Goal: Task Accomplishment & Management: Use online tool/utility

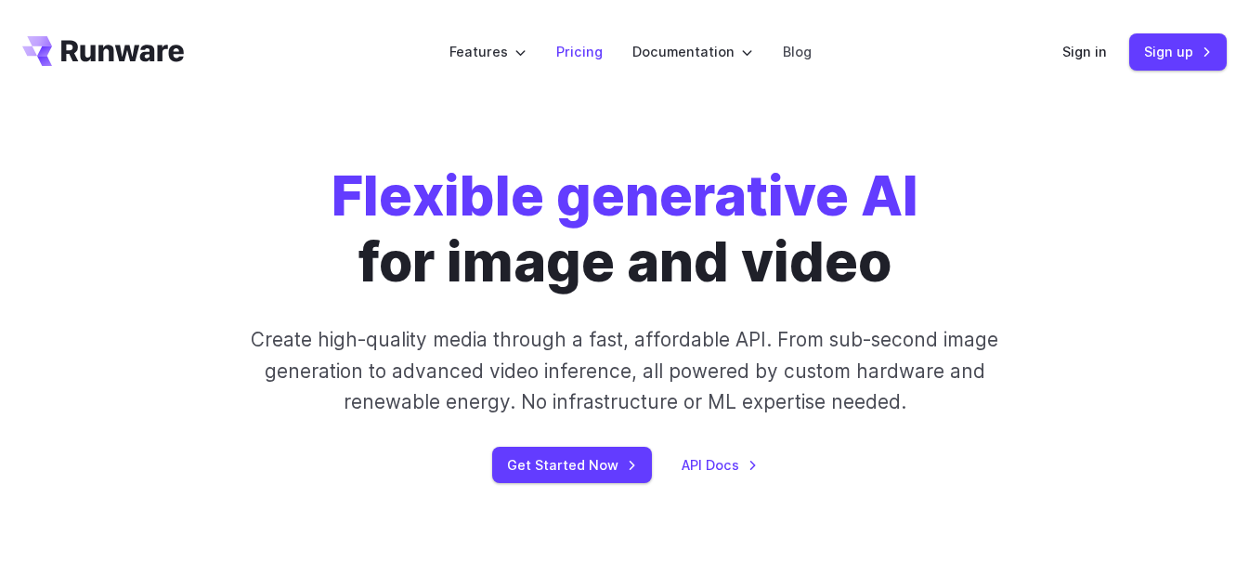
click at [587, 44] on link "Pricing" at bounding box center [579, 51] width 46 height 21
click at [738, 465] on link "API Docs" at bounding box center [720, 464] width 76 height 21
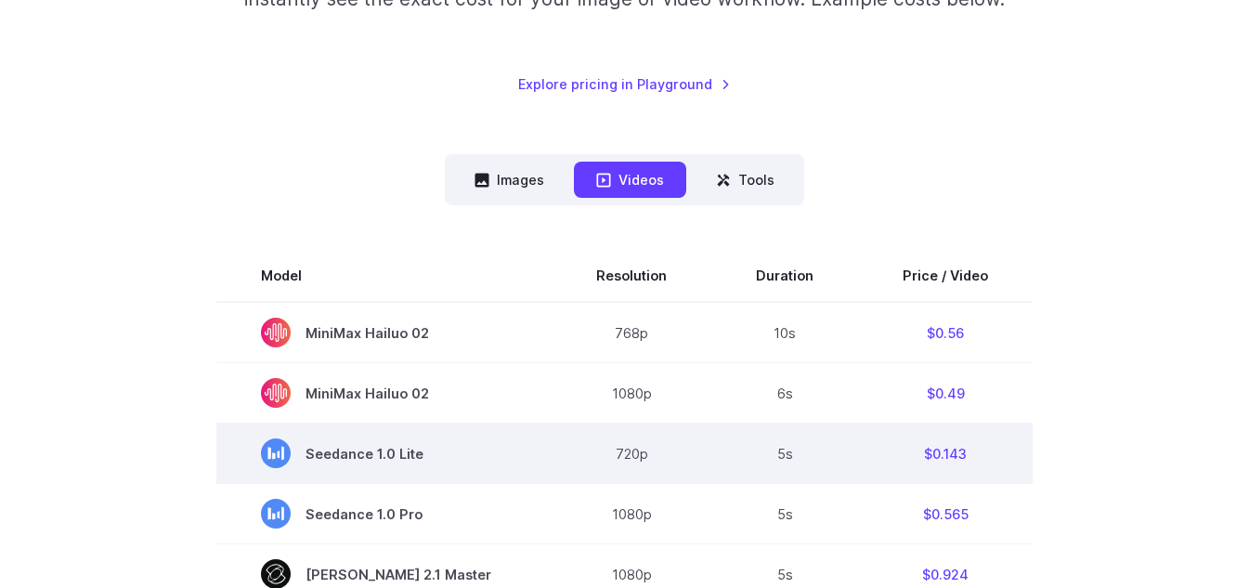
scroll to position [372, 0]
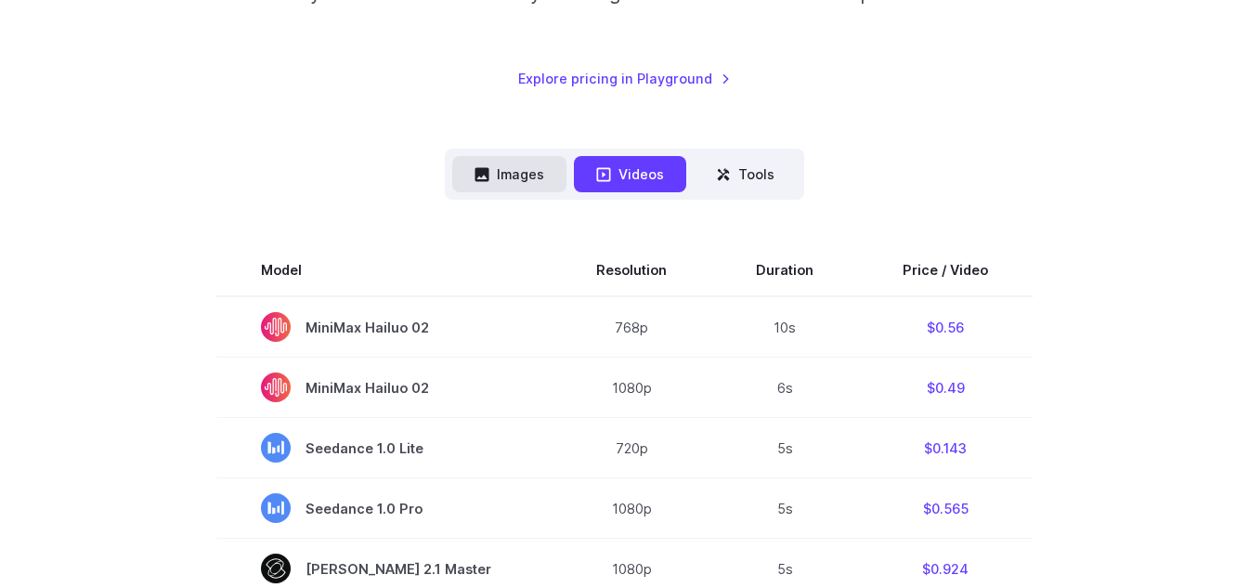
click at [507, 173] on button "Images" at bounding box center [509, 174] width 114 height 36
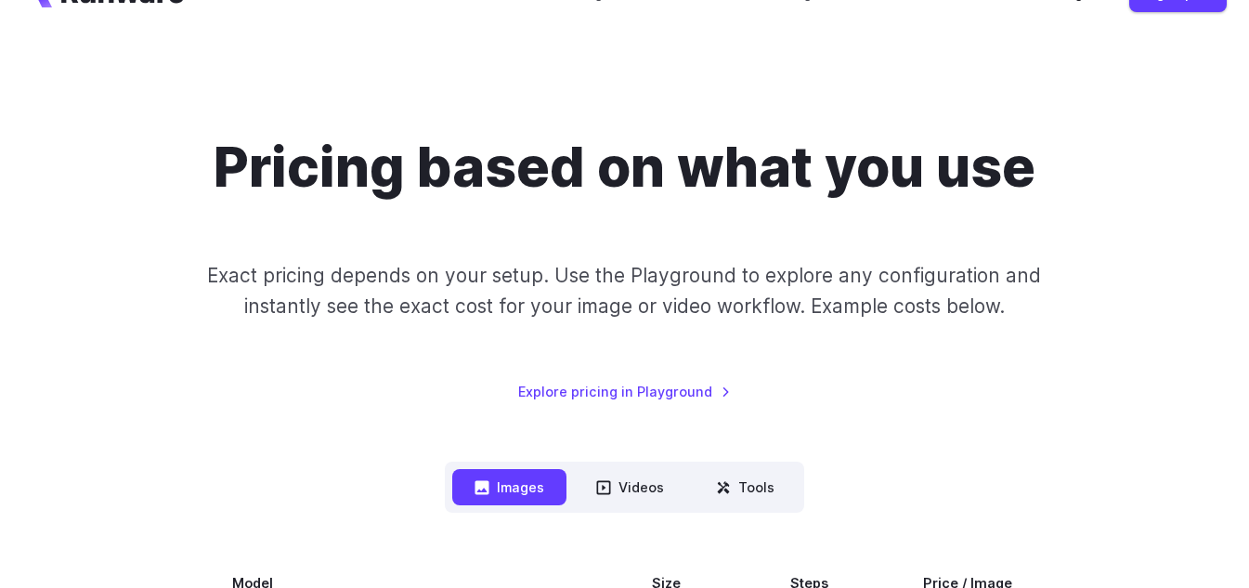
scroll to position [0, 0]
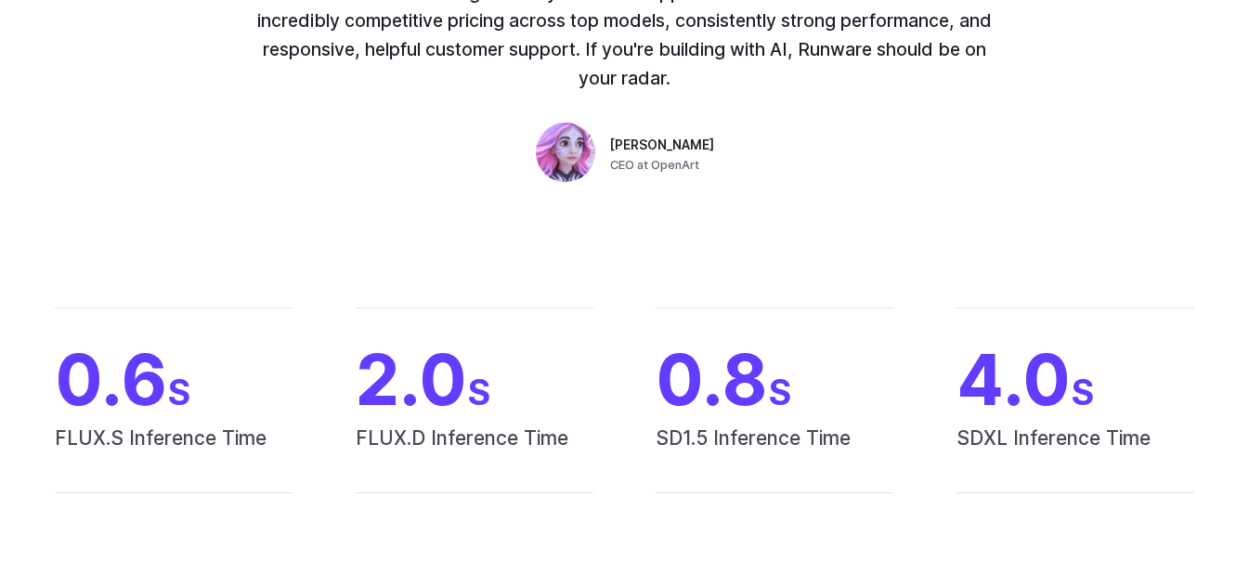
scroll to position [1115, 0]
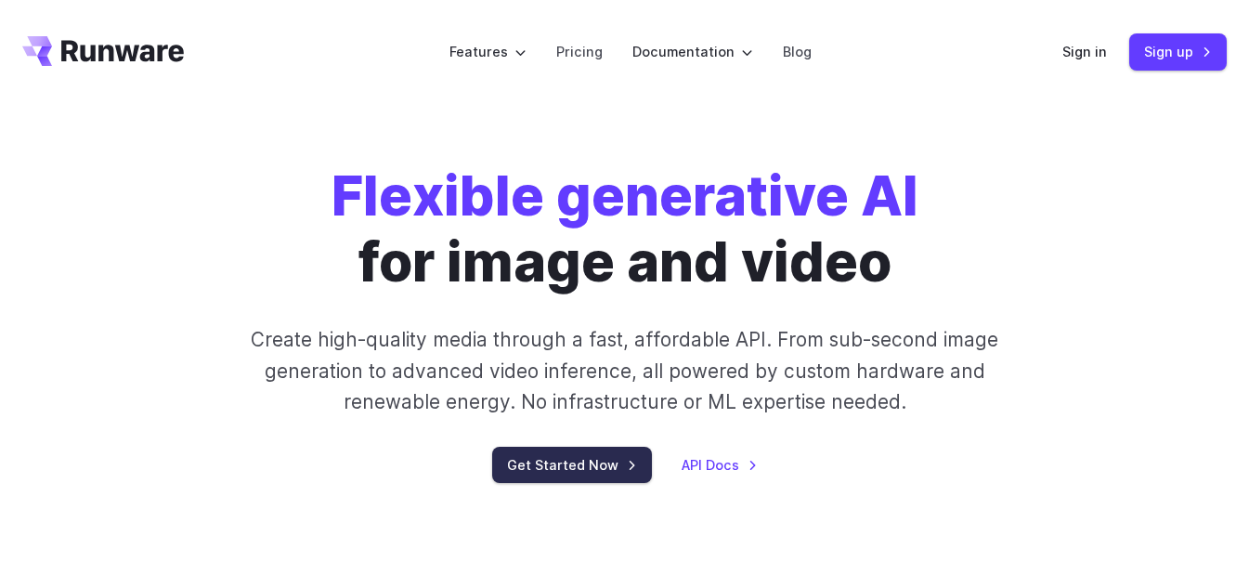
click at [621, 473] on link "Get Started Now" at bounding box center [572, 465] width 160 height 36
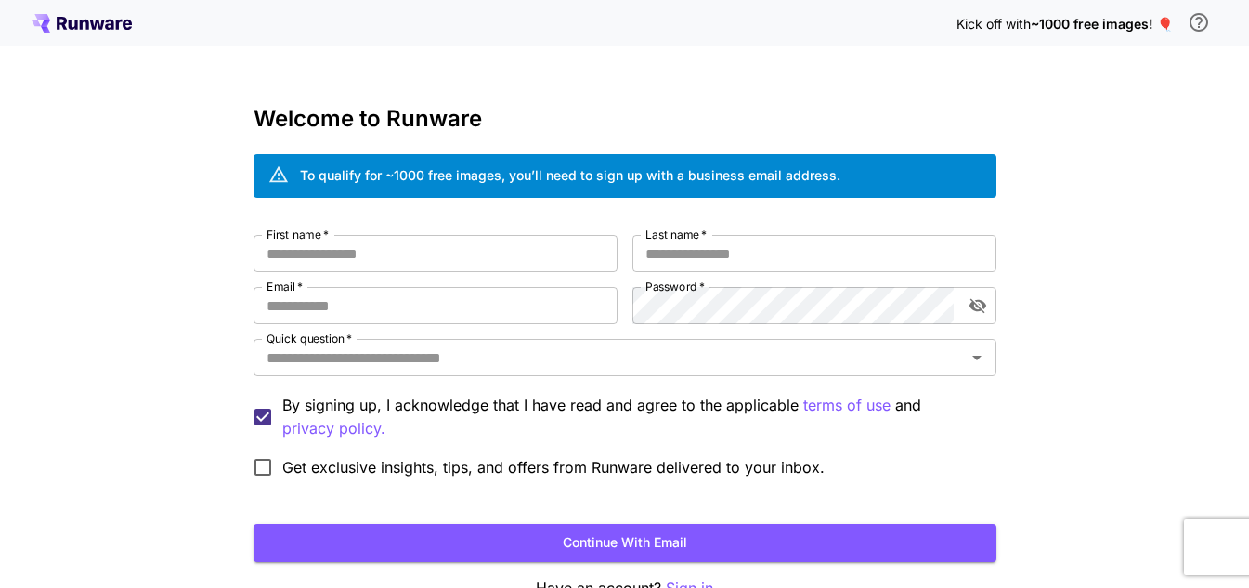
scroll to position [111, 0]
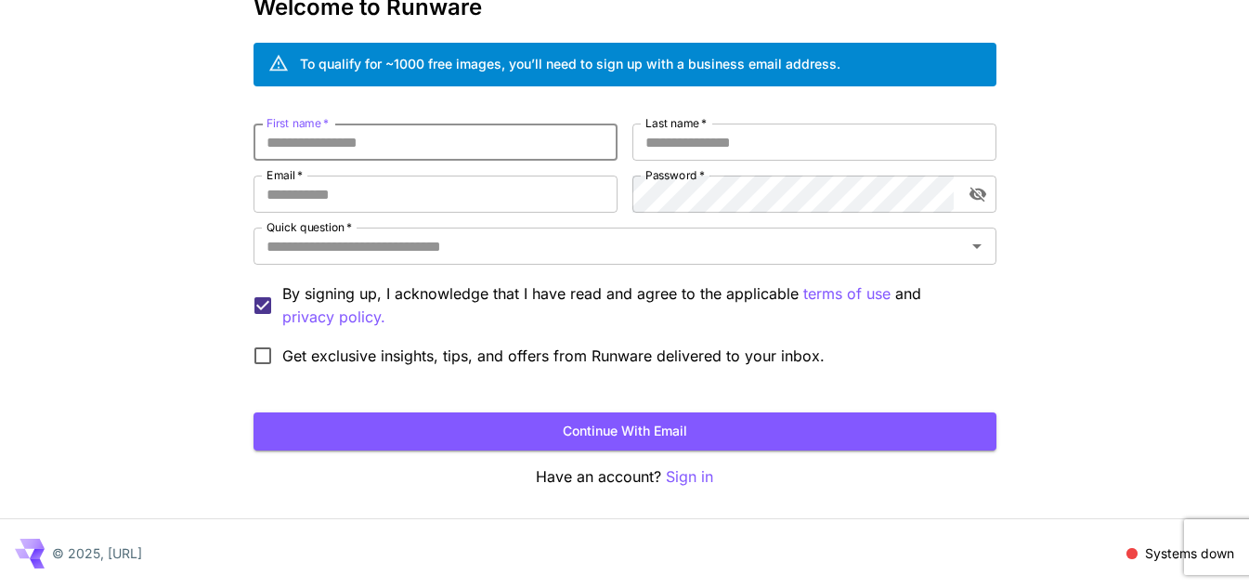
click at [428, 130] on input "First name   *" at bounding box center [436, 142] width 364 height 37
type input "********"
type input "****"
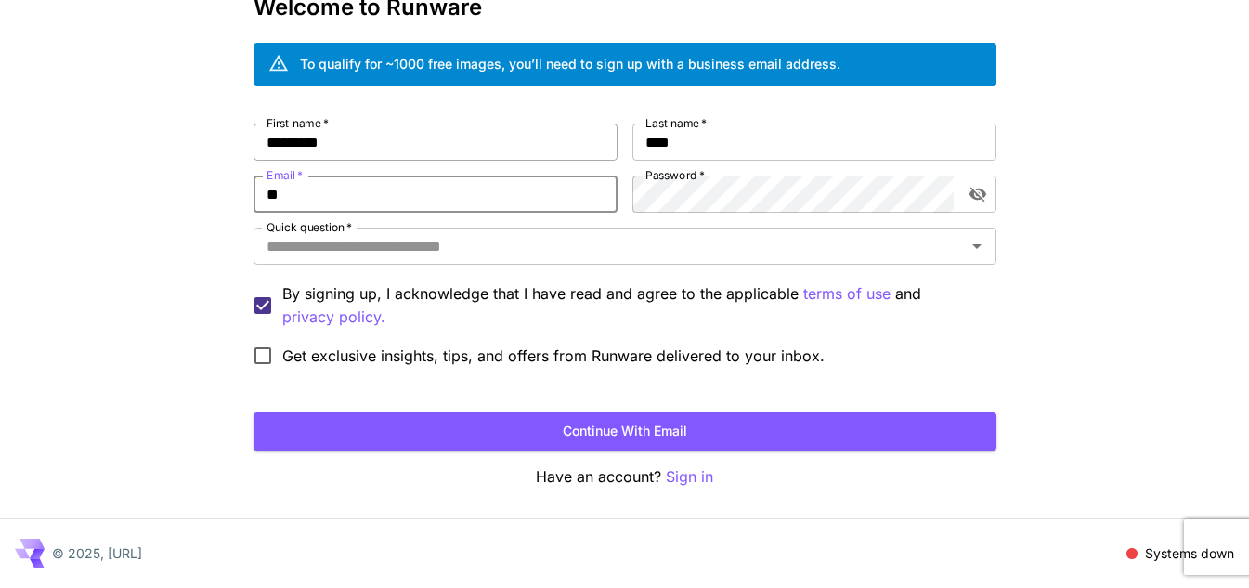
type input "*"
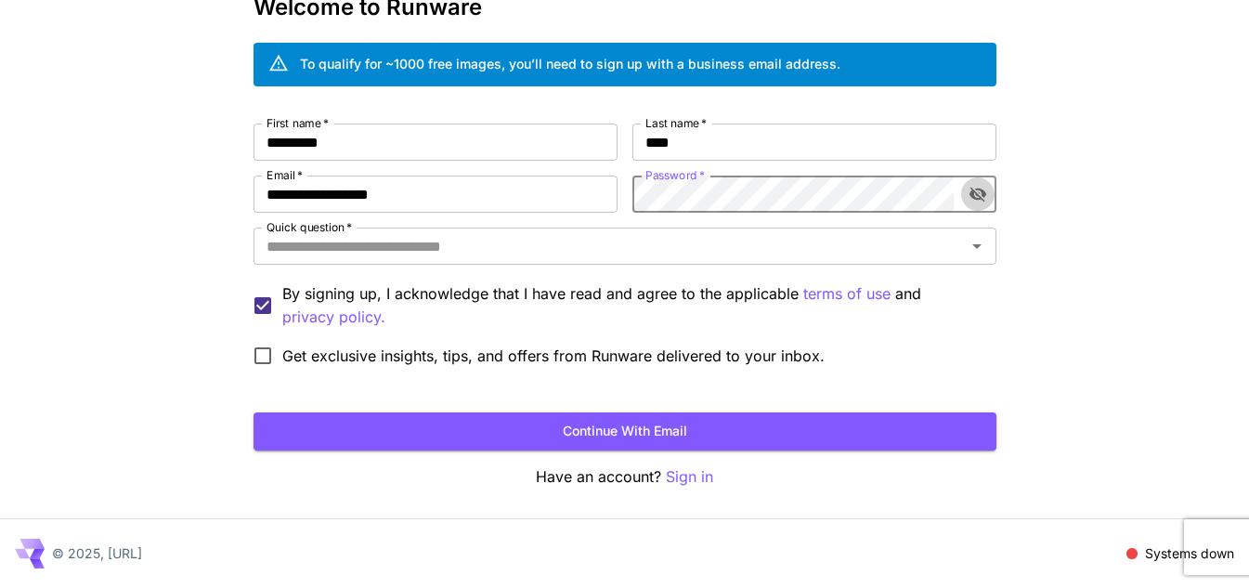
click at [977, 193] on icon "toggle password visibility" at bounding box center [978, 194] width 19 height 19
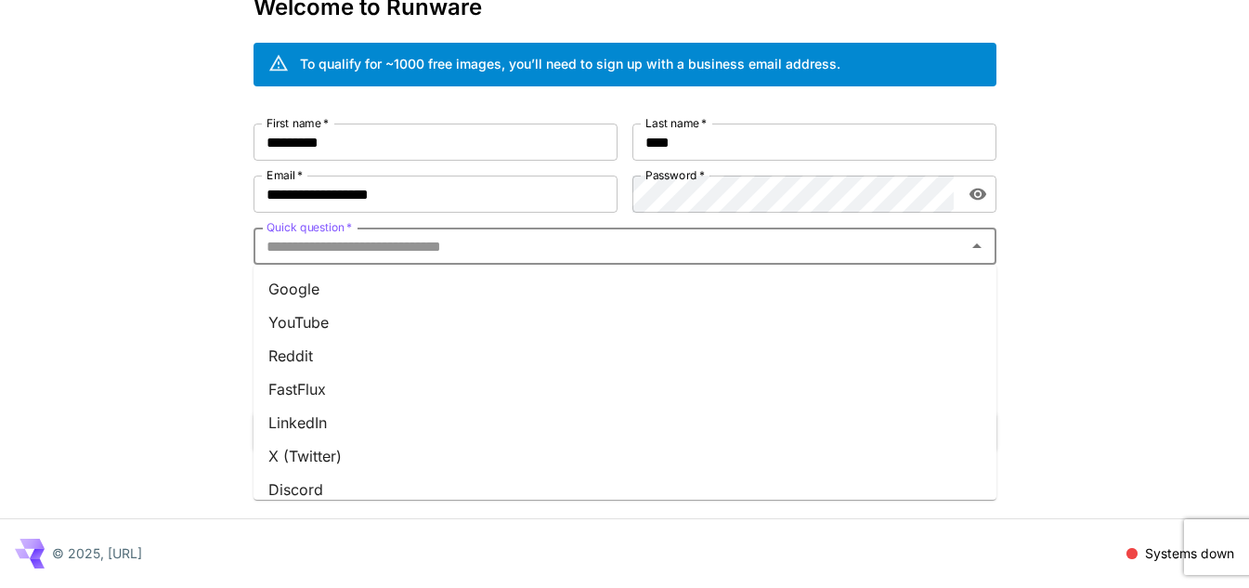
click at [725, 252] on input "Quick question   *" at bounding box center [609, 246] width 701 height 26
click at [683, 315] on li "YouTube" at bounding box center [625, 322] width 743 height 33
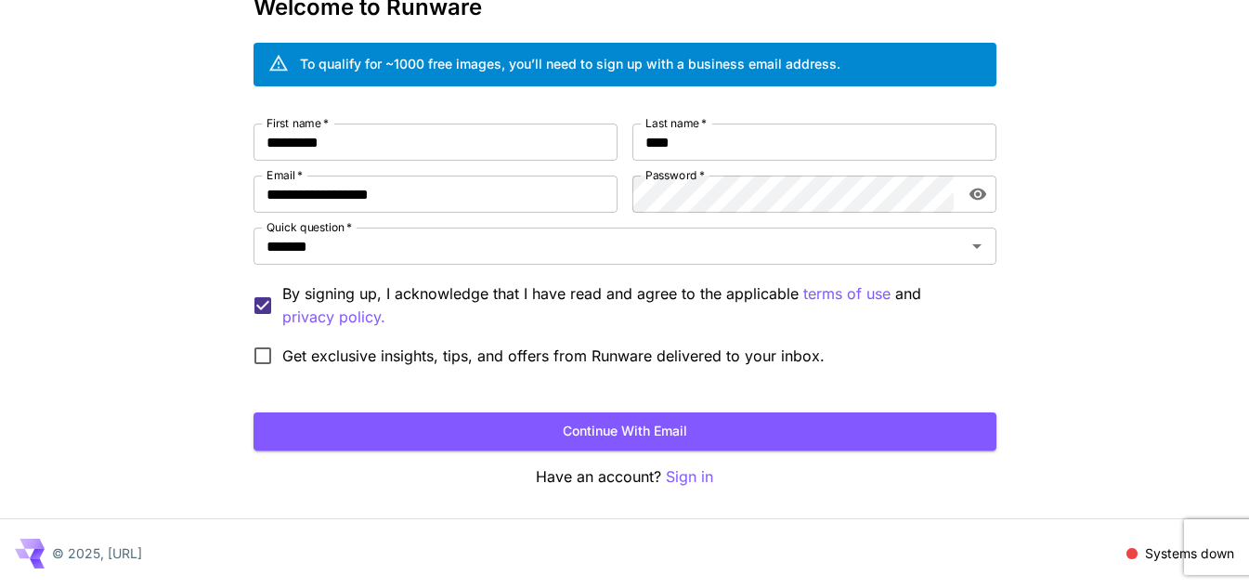
click at [671, 349] on span "Get exclusive insights, tips, and offers from Runware delivered to your inbox." at bounding box center [553, 356] width 542 height 22
click at [687, 424] on button "Continue with email" at bounding box center [625, 431] width 743 height 38
click at [688, 424] on button "Continue with email" at bounding box center [625, 431] width 743 height 38
click at [465, 190] on input "**********" at bounding box center [436, 194] width 364 height 37
type input "**********"
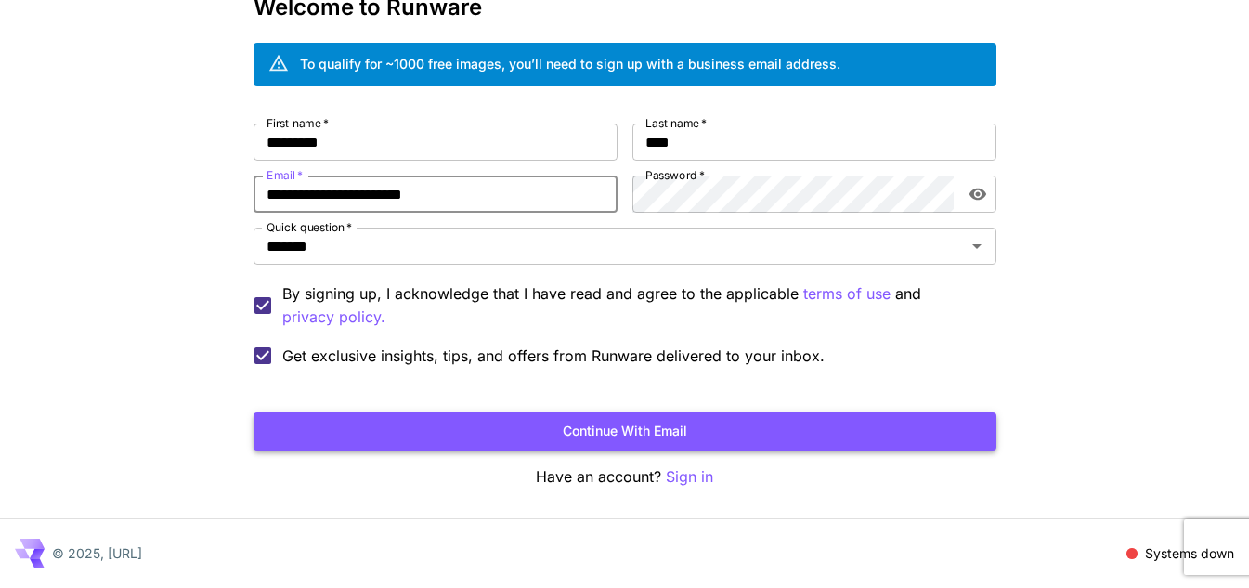
click at [660, 438] on button "Continue with email" at bounding box center [625, 431] width 743 height 38
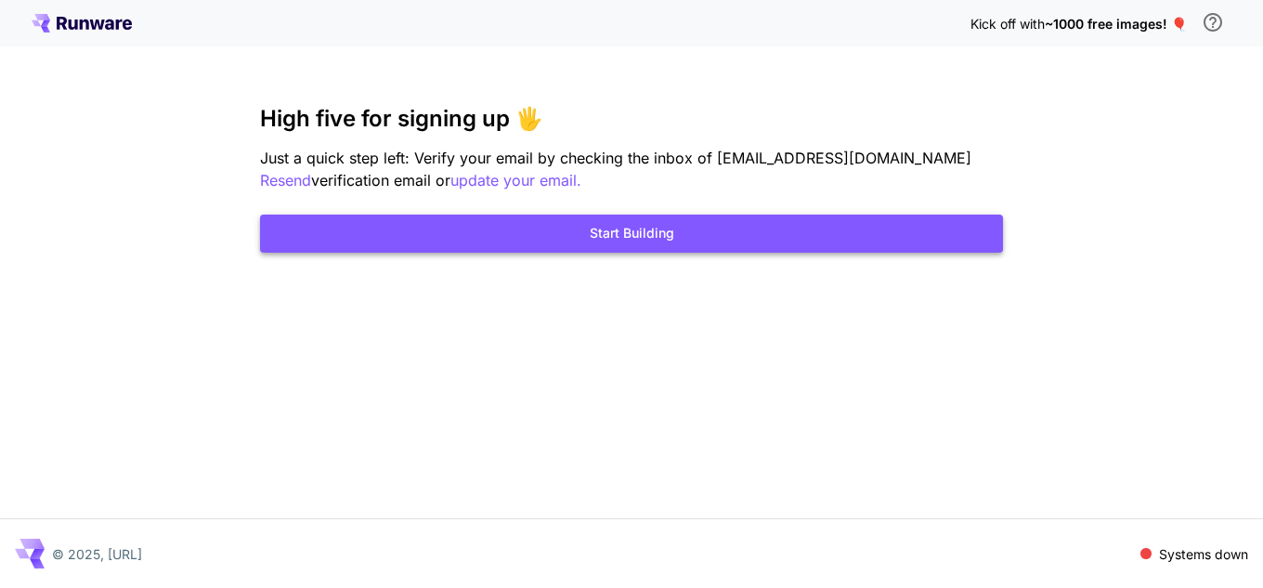
click at [724, 239] on button "Start Building" at bounding box center [631, 234] width 743 height 38
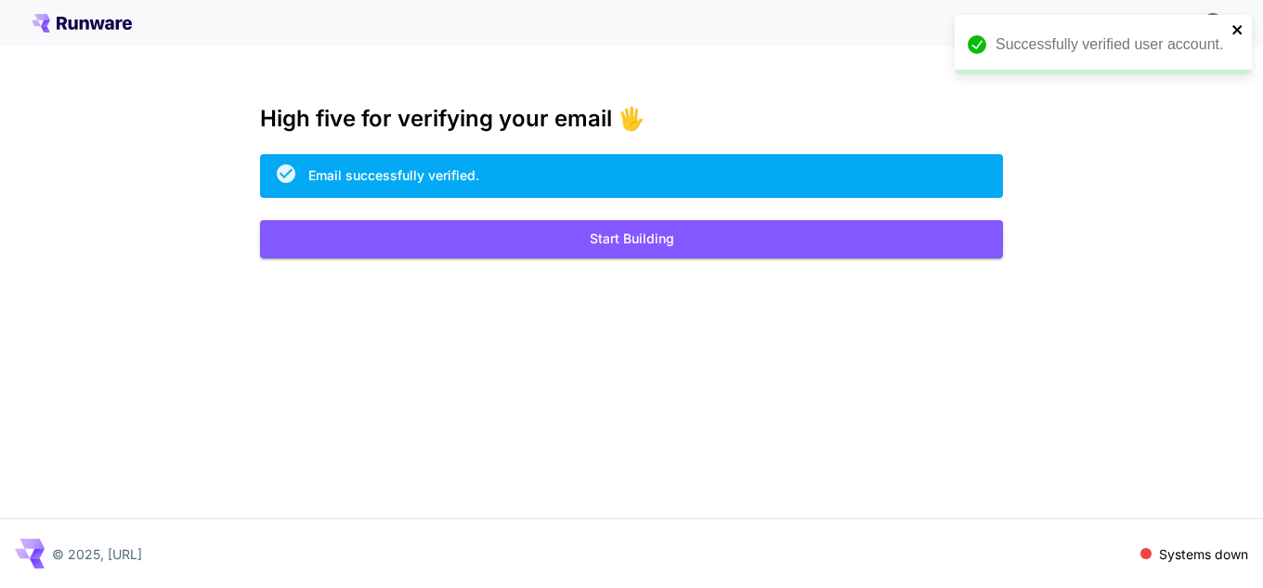
click at [1240, 28] on icon "close" at bounding box center [1237, 29] width 9 height 9
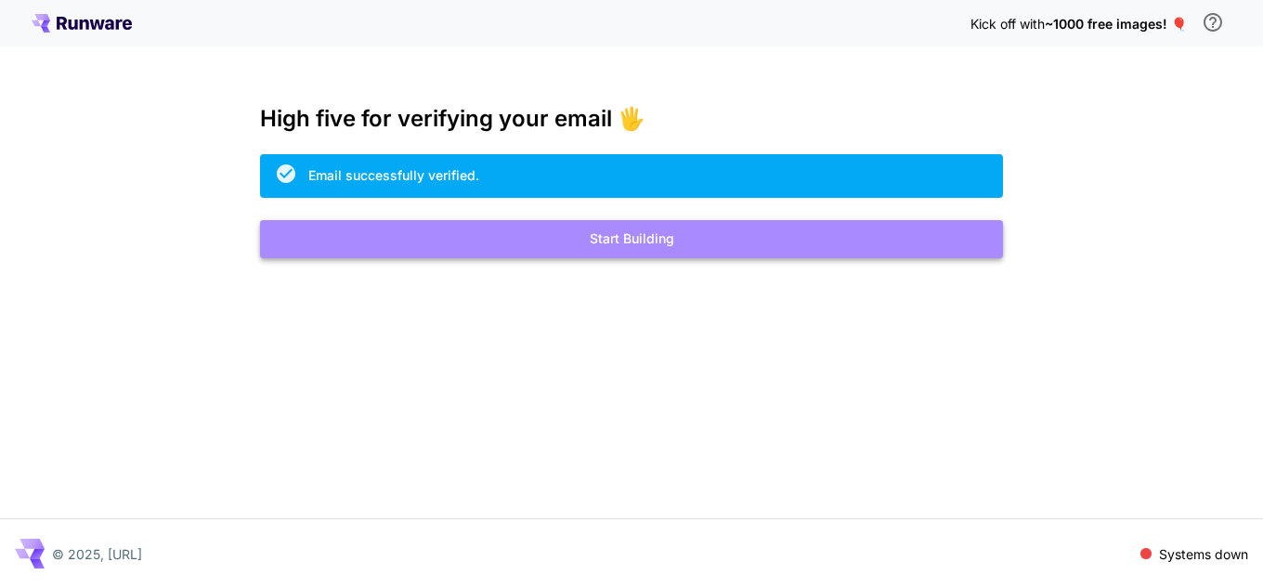
click at [712, 241] on button "Start Building" at bounding box center [631, 239] width 743 height 38
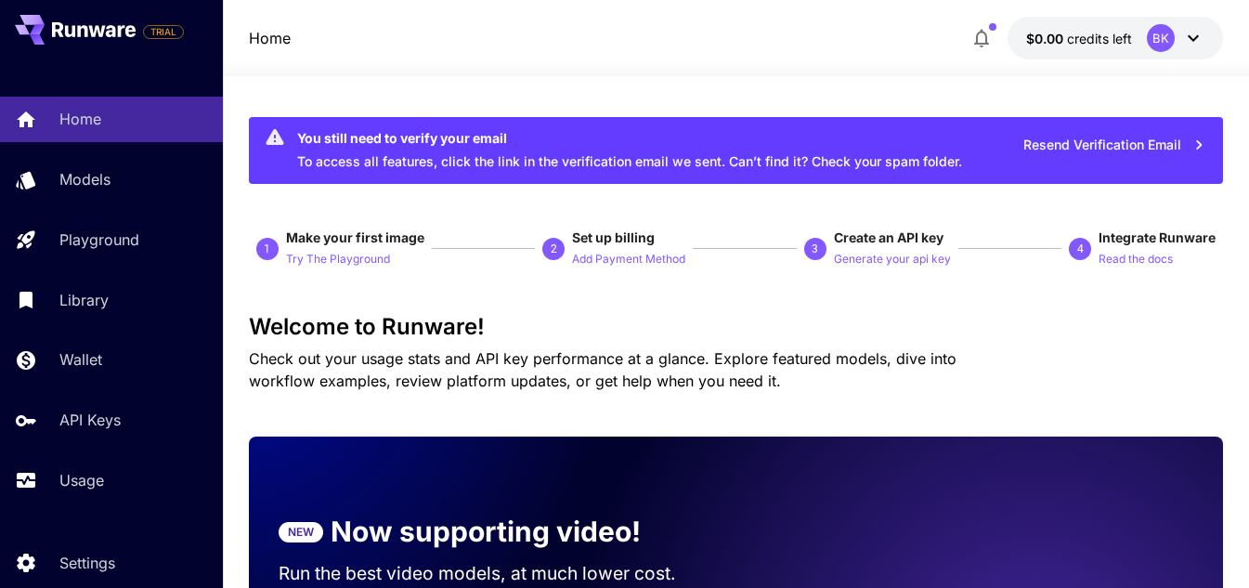
click at [1194, 39] on icon at bounding box center [1193, 38] width 11 height 7
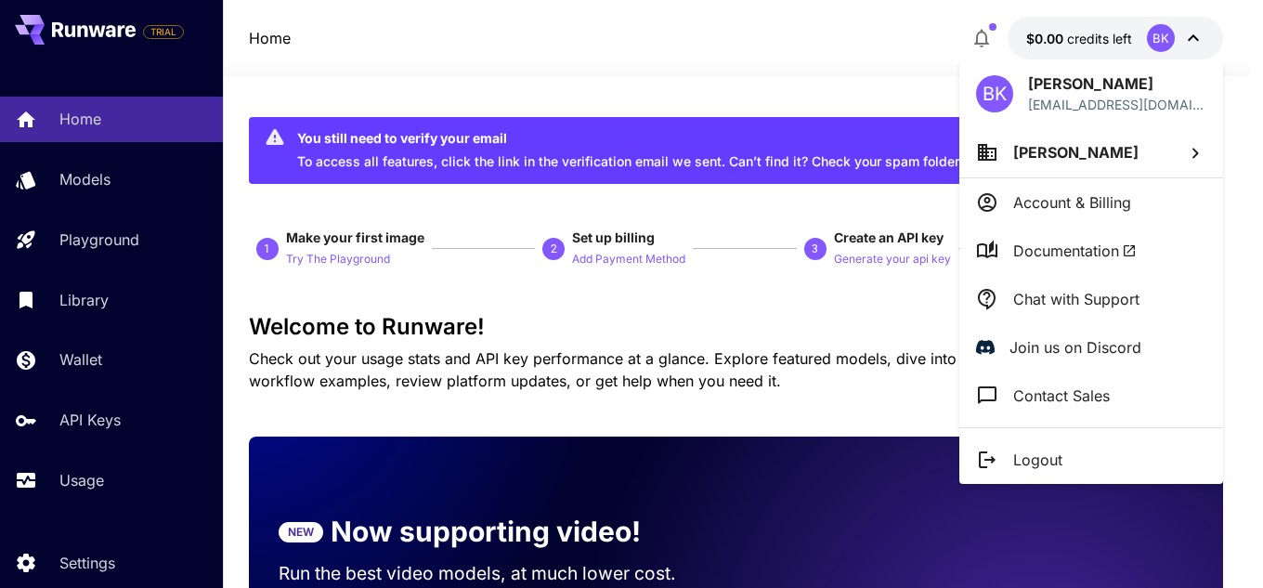
click at [1194, 39] on div at bounding box center [631, 294] width 1263 height 588
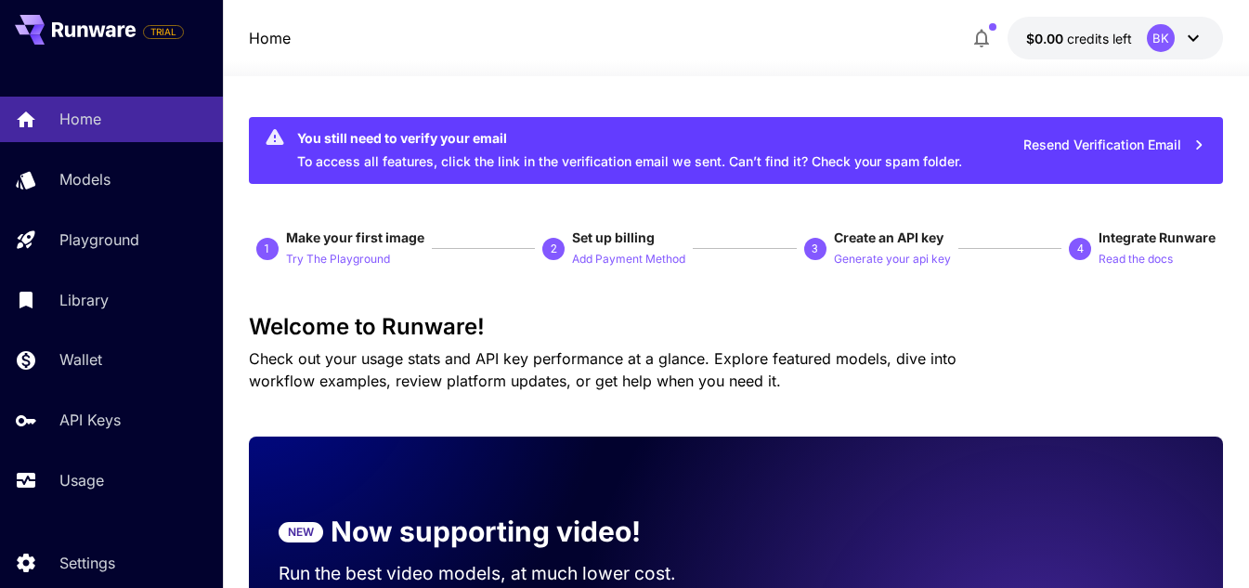
click at [789, 46] on div "Home $0.00 credits left BK" at bounding box center [736, 38] width 975 height 43
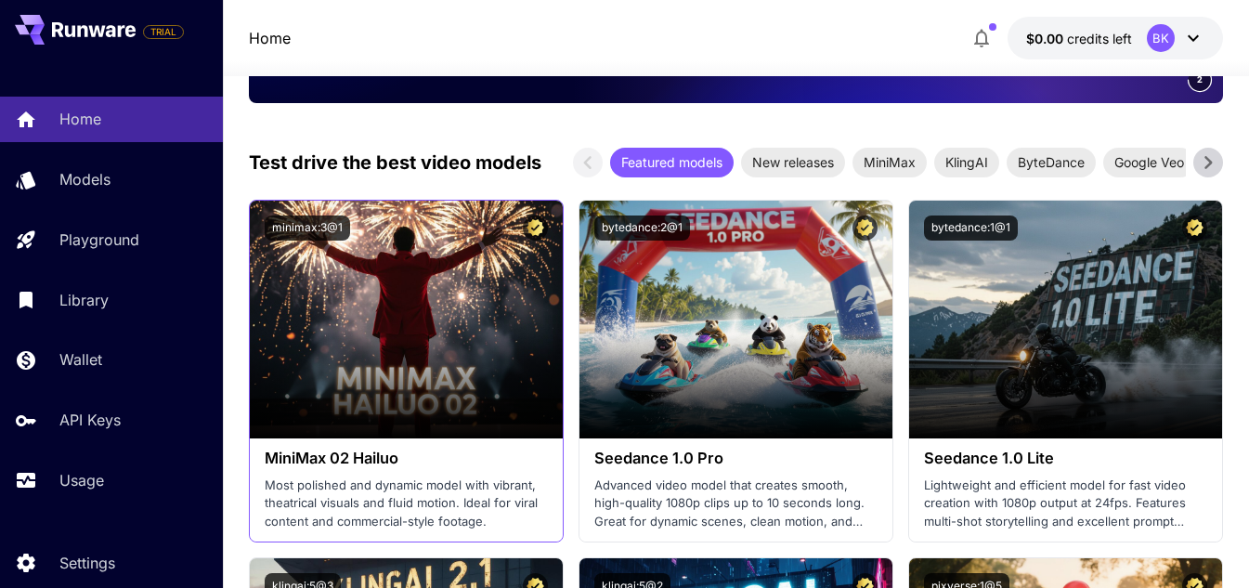
scroll to position [557, 0]
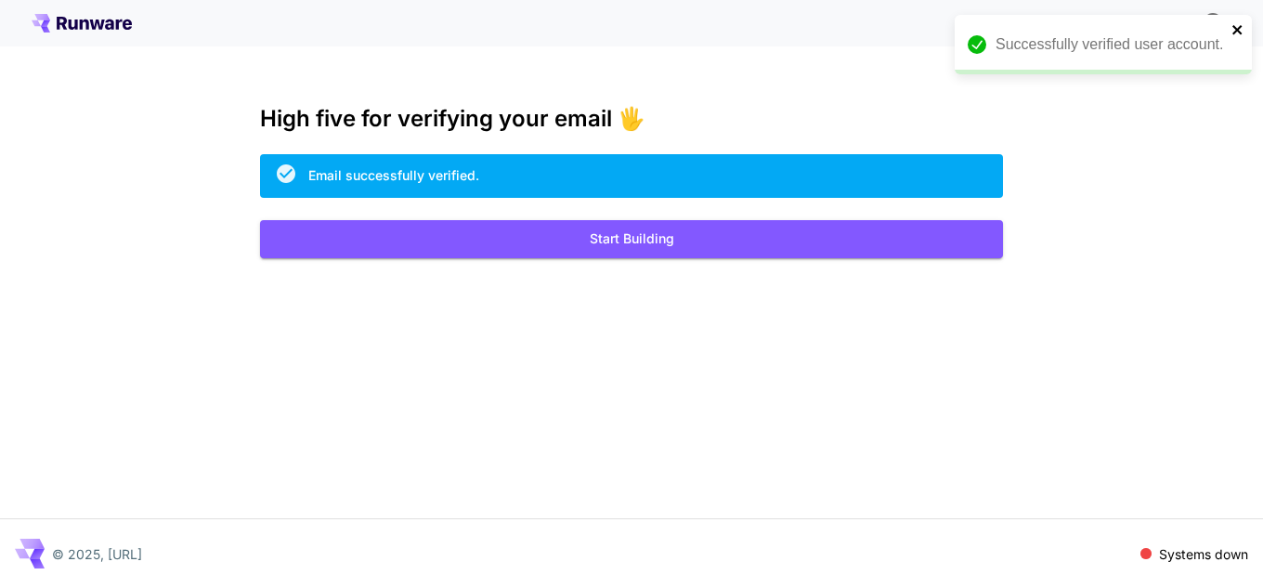
click at [1234, 30] on icon "close" at bounding box center [1238, 29] width 13 height 15
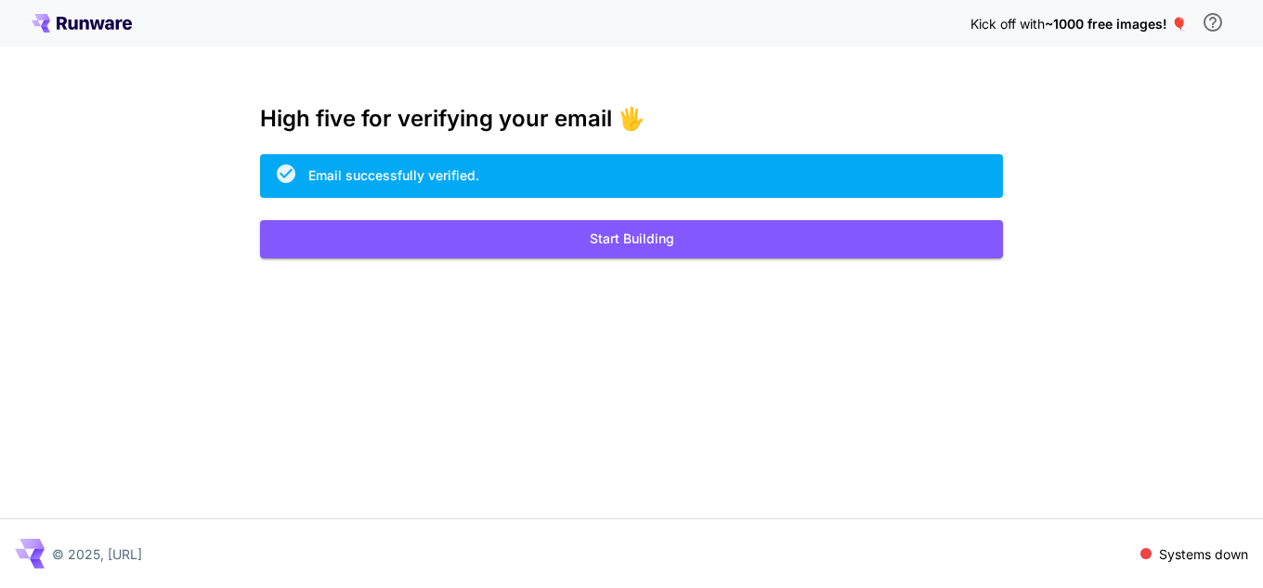
click at [1151, 20] on span "~1000 free images! 🎈" at bounding box center [1116, 24] width 142 height 16
click at [436, 237] on button "Start Building" at bounding box center [631, 239] width 743 height 38
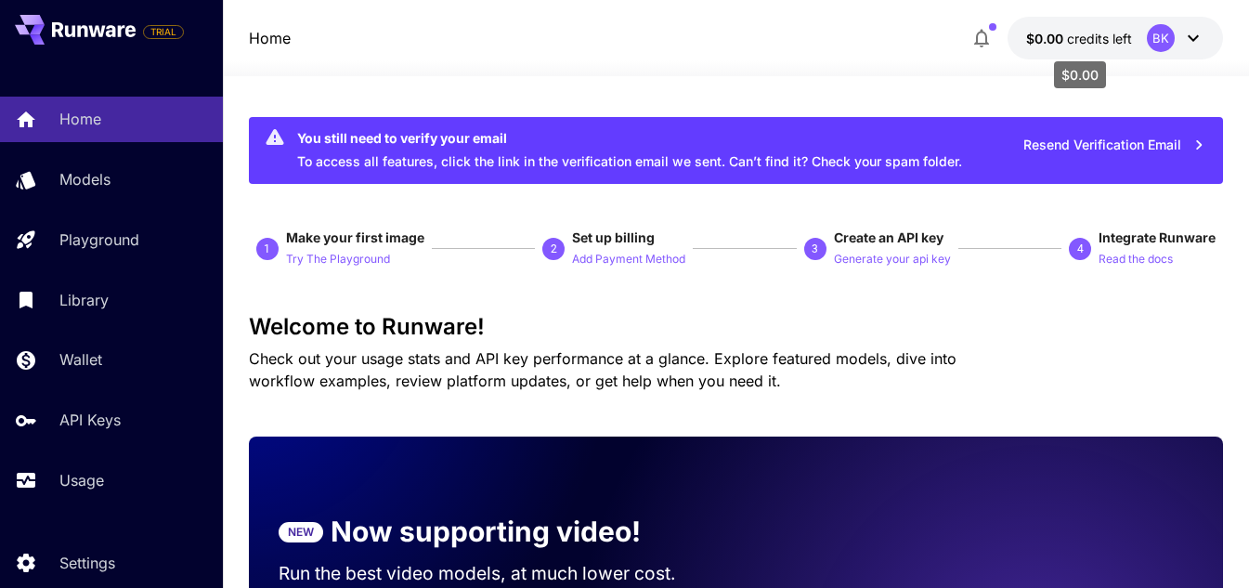
click at [1040, 38] on span "$0.00" at bounding box center [1046, 39] width 41 height 16
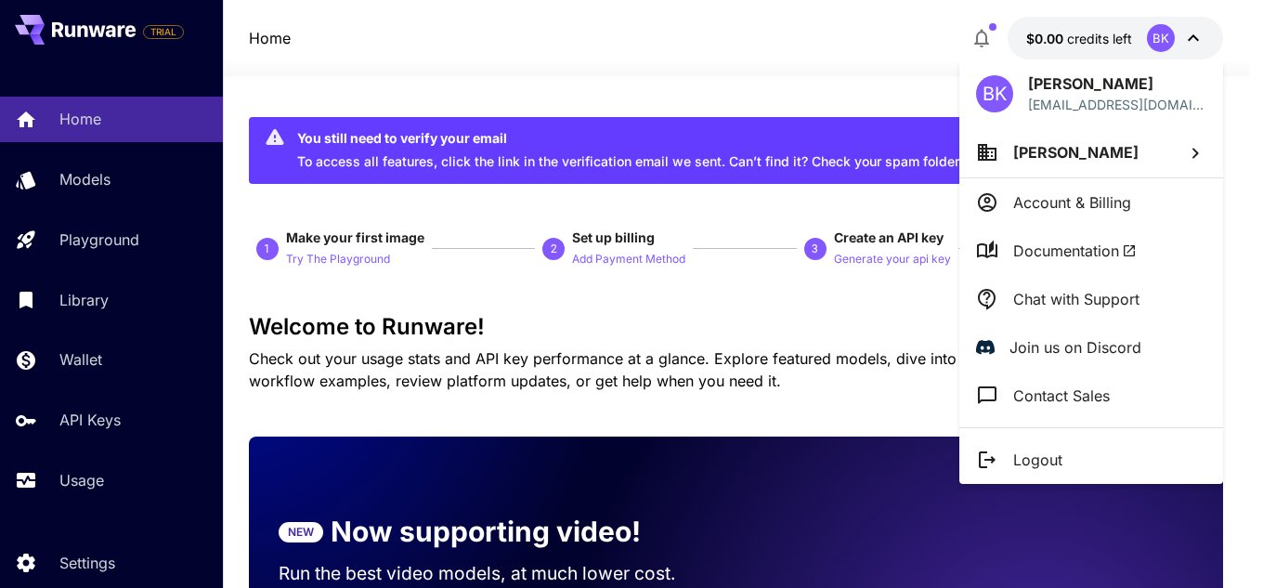
click at [1040, 38] on div at bounding box center [631, 294] width 1263 height 588
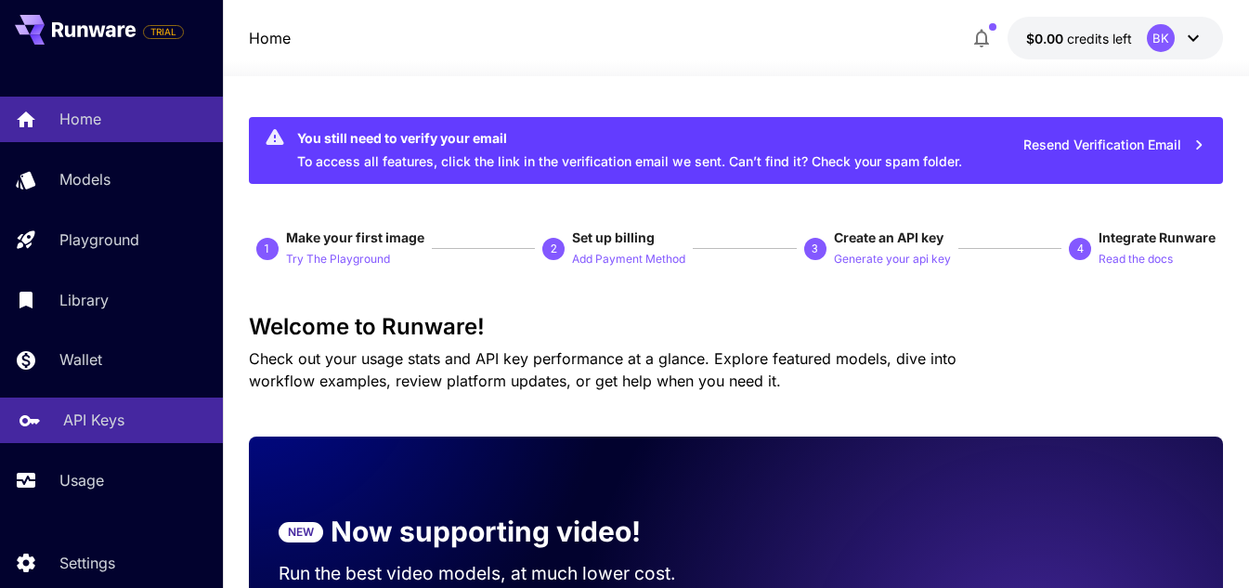
click at [84, 414] on p "API Keys" at bounding box center [93, 420] width 61 height 22
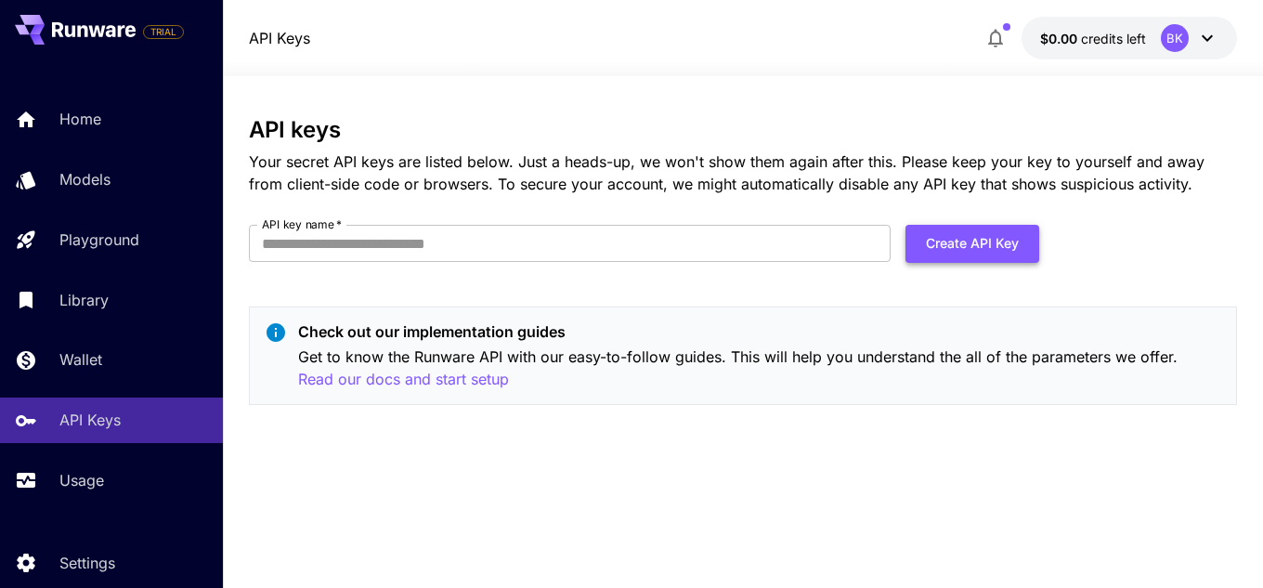
click at [960, 248] on button "Create API Key" at bounding box center [973, 244] width 134 height 38
click at [798, 234] on input "API key name   *" at bounding box center [570, 243] width 642 height 37
type input "**********"
click at [942, 242] on button "Create API Key" at bounding box center [973, 244] width 134 height 38
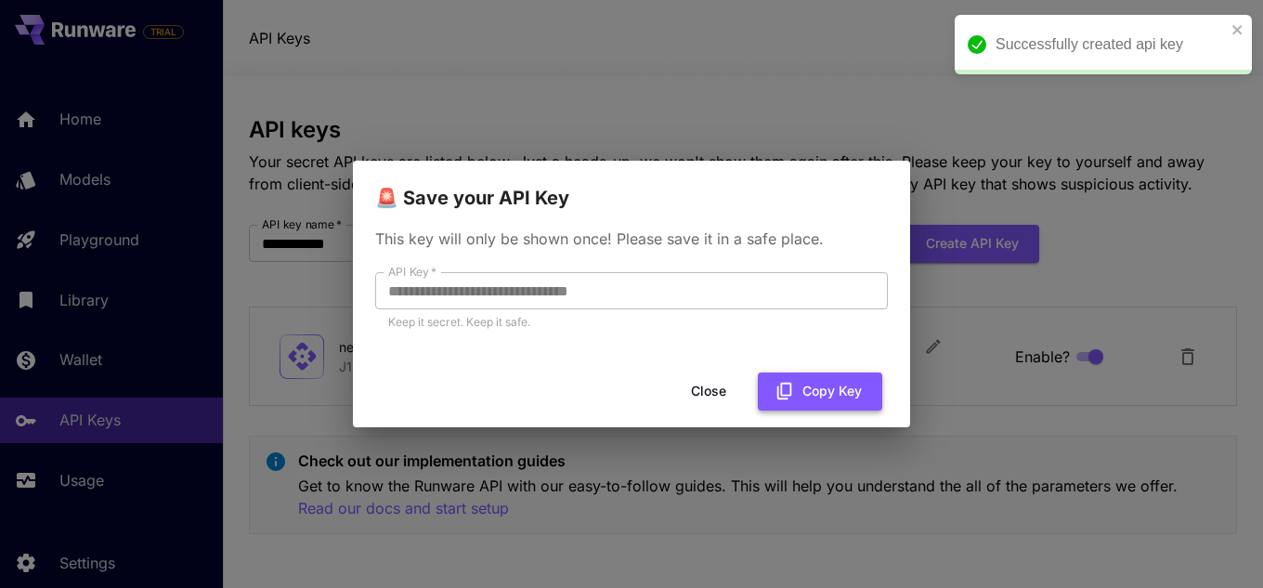
click at [819, 391] on button "Copy Key" at bounding box center [820, 391] width 124 height 38
click at [711, 384] on button "Close" at bounding box center [709, 391] width 84 height 38
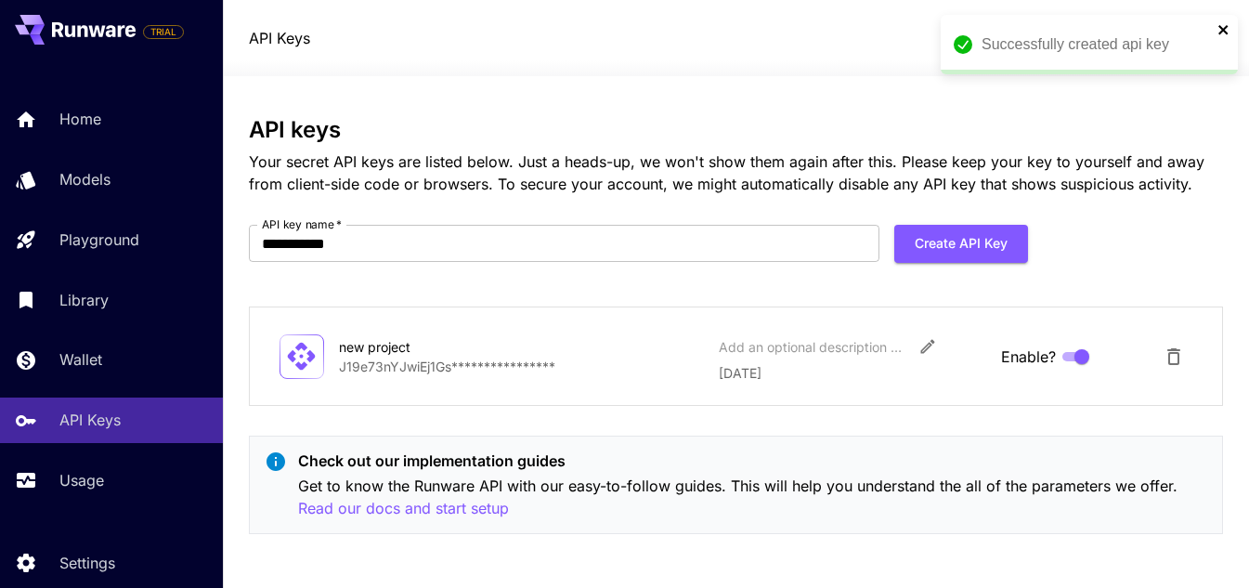
click at [1227, 26] on icon "close" at bounding box center [1223, 29] width 9 height 9
